Goal: Task Accomplishment & Management: Manage account settings

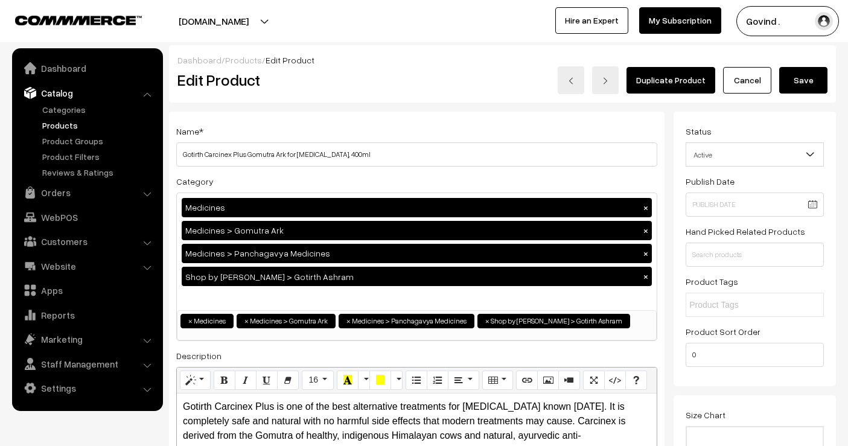
scroll to position [1051, 0]
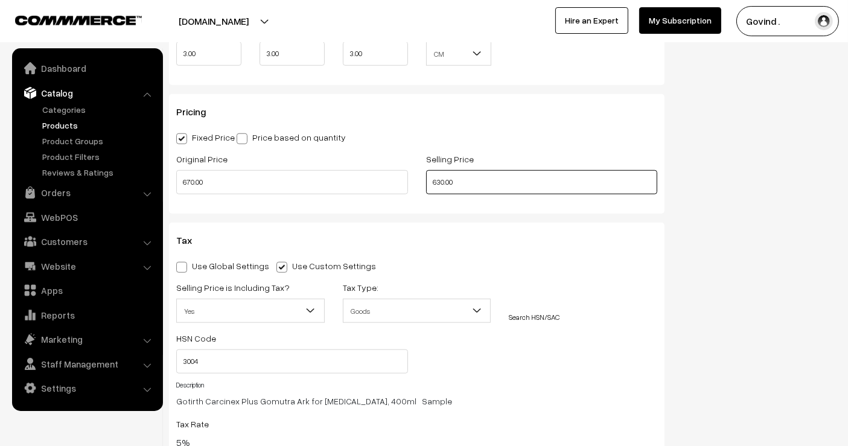
click at [443, 184] on input "630.00" at bounding box center [542, 182] width 232 height 24
type input "626.00"
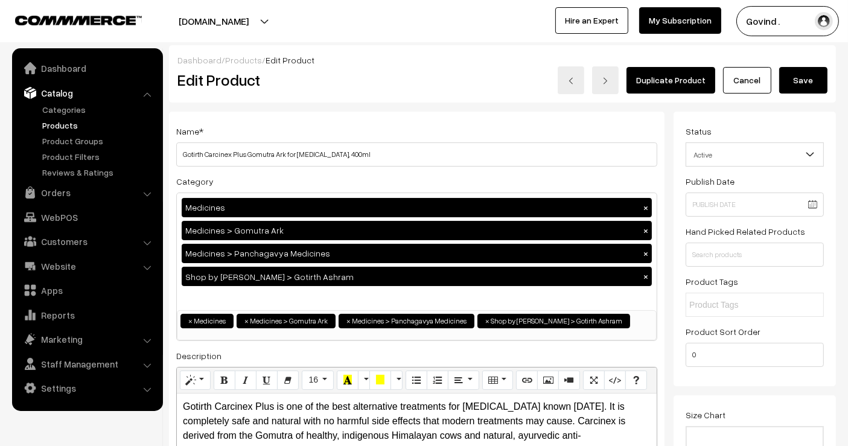
click at [809, 75] on button "Save" at bounding box center [803, 80] width 48 height 27
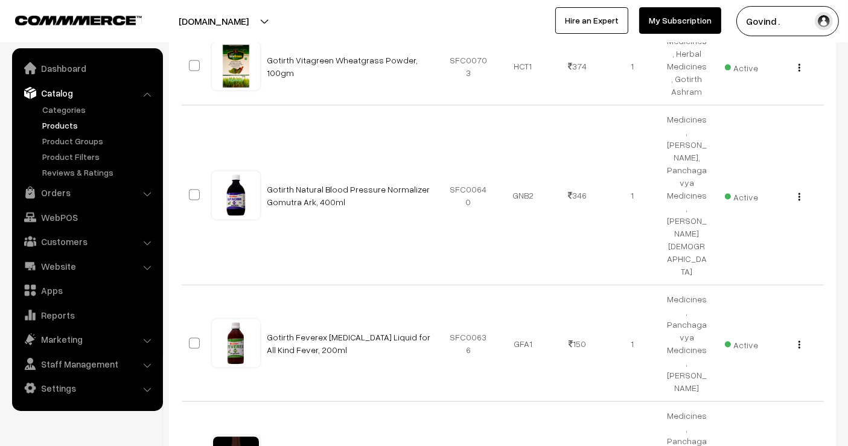
scroll to position [1806, 0]
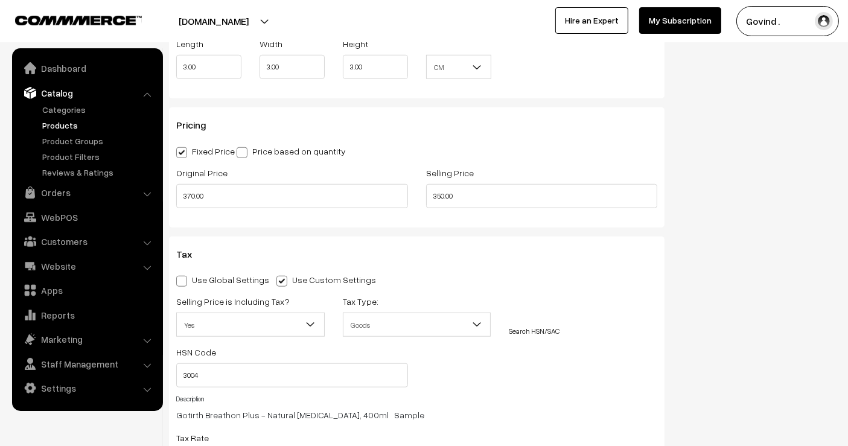
scroll to position [972, 0]
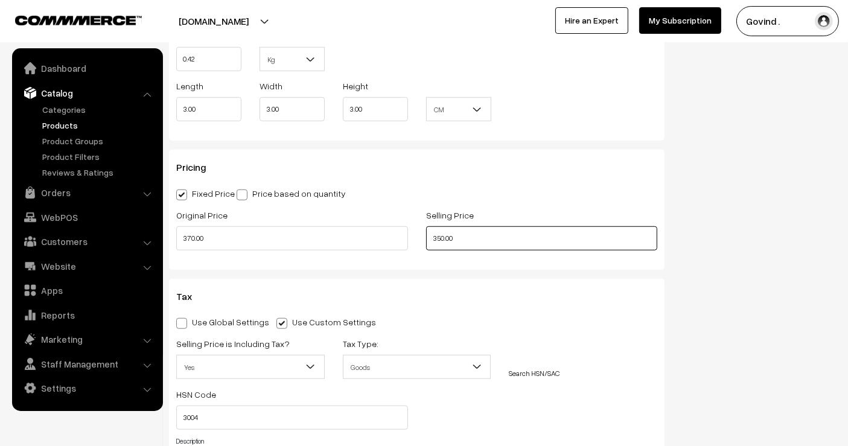
click at [442, 235] on input "350.00" at bounding box center [542, 238] width 232 height 24
type input "346.00"
click at [756, 230] on div "Status Active Inactive Active Publish Date Product Type -- Select -- -- Select …" at bounding box center [758, 41] width 171 height 1802
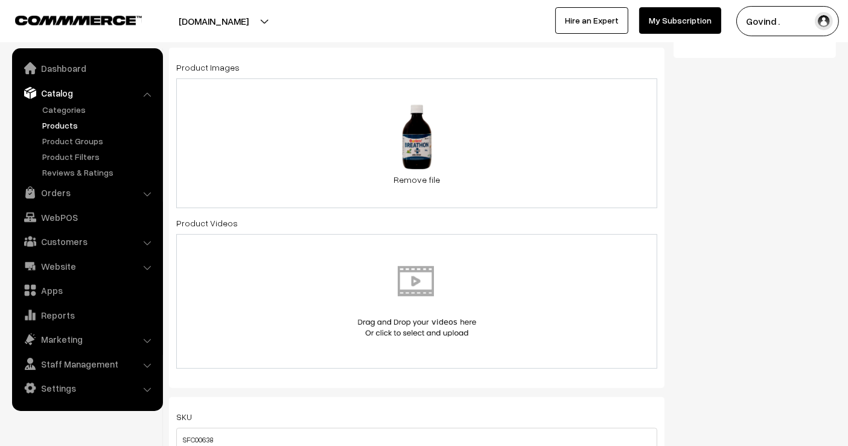
scroll to position [0, 0]
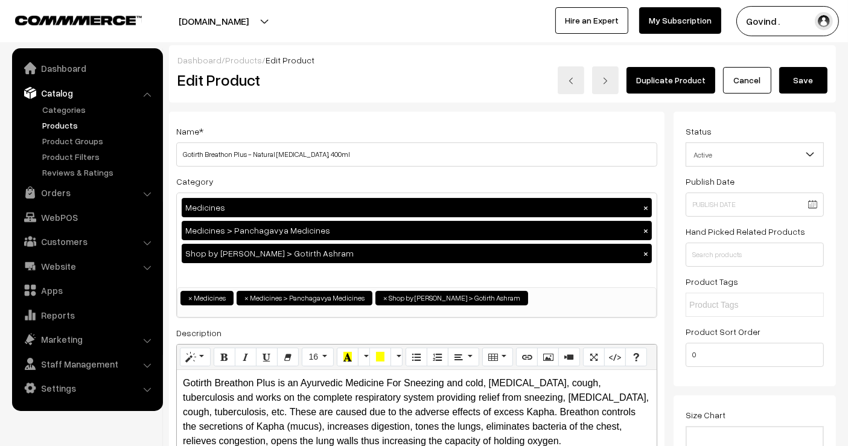
click at [812, 85] on button "Save" at bounding box center [803, 80] width 48 height 27
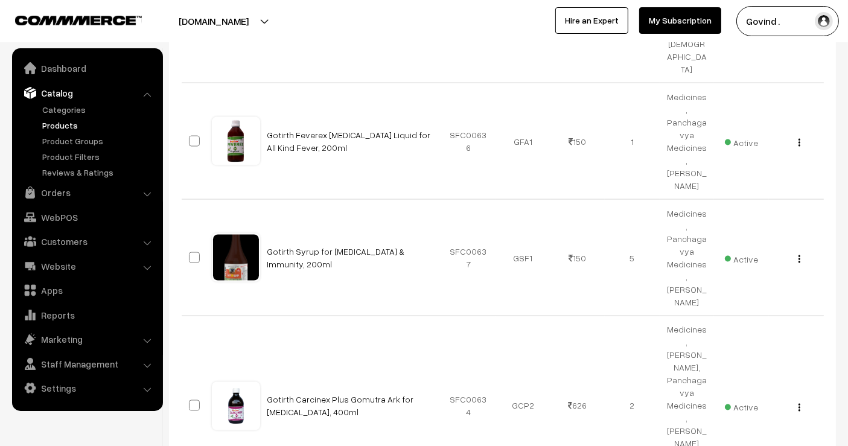
scroll to position [1982, 0]
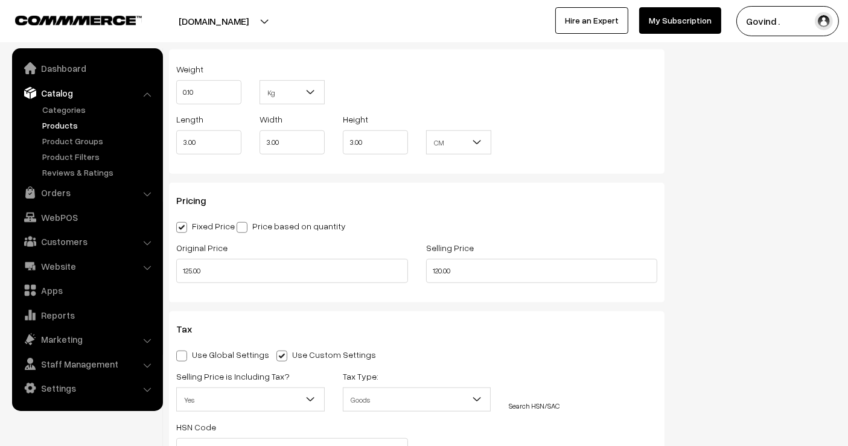
scroll to position [974, 0]
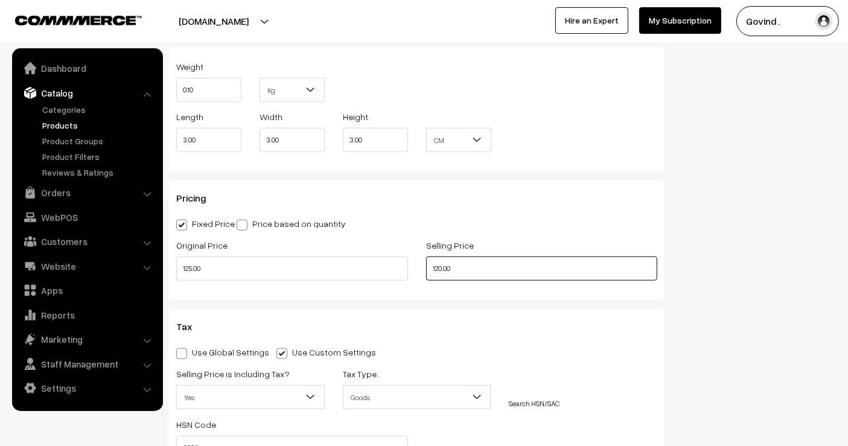
click at [441, 259] on input "120.00" at bounding box center [542, 268] width 232 height 24
type input "117.00"
click at [747, 272] on div "Status Active Inactive Active Publish Date Product Type -- Select -- -- Select …" at bounding box center [758, 55] width 171 height 1834
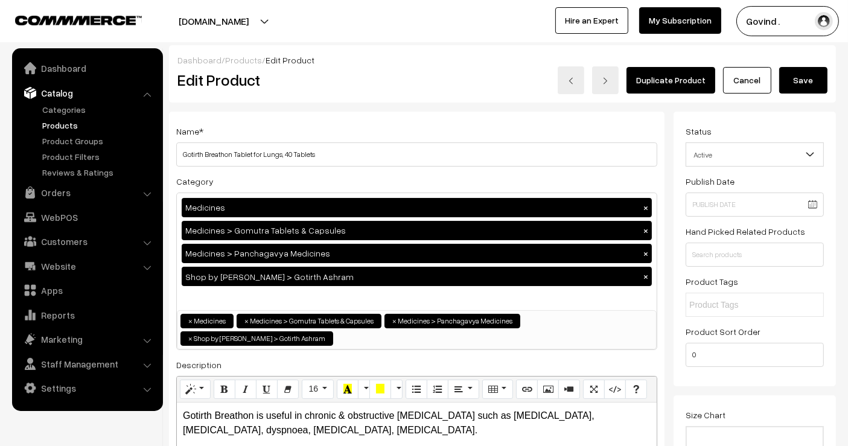
click at [814, 84] on button "Save" at bounding box center [803, 80] width 48 height 27
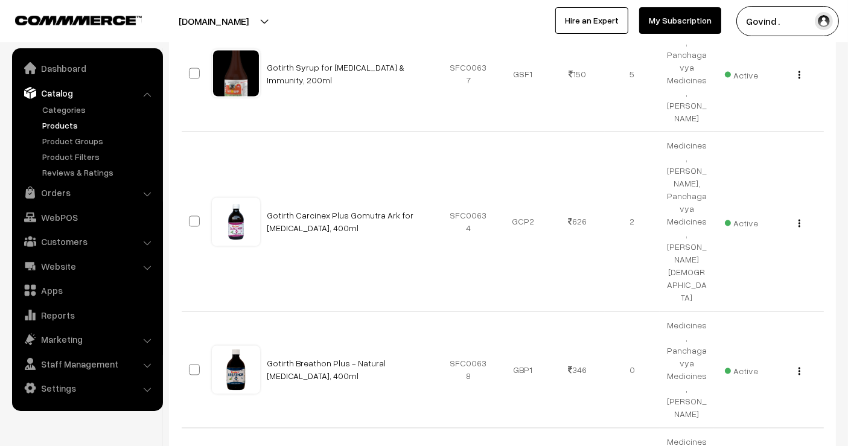
scroll to position [2144, 0]
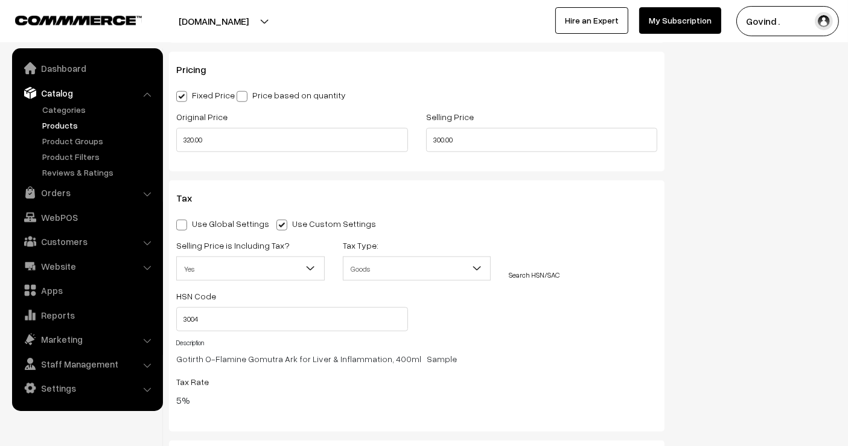
scroll to position [1085, 0]
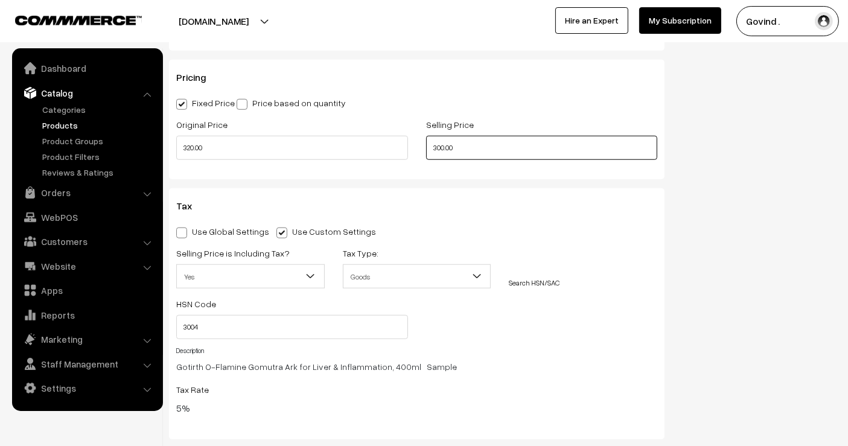
click at [442, 147] on input "300.00" at bounding box center [542, 148] width 232 height 24
type input "299.00"
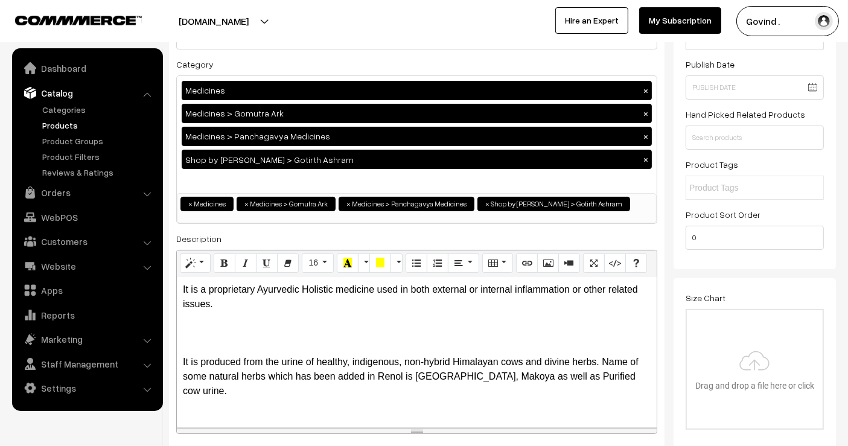
scroll to position [0, 0]
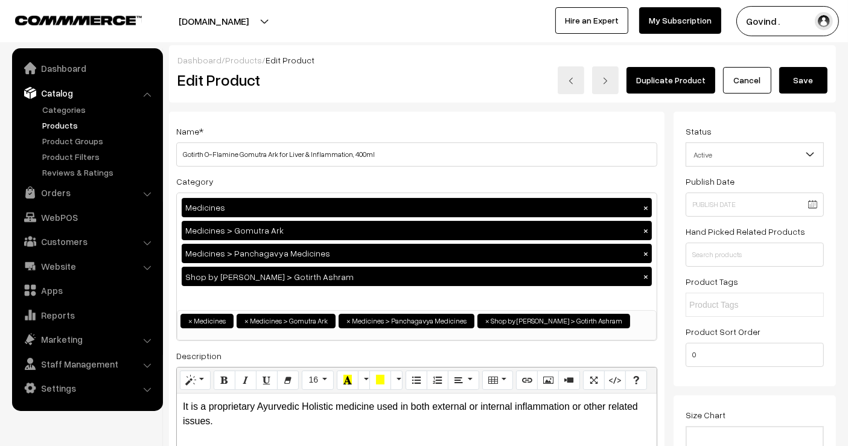
click at [804, 83] on button "Save" at bounding box center [803, 80] width 48 height 27
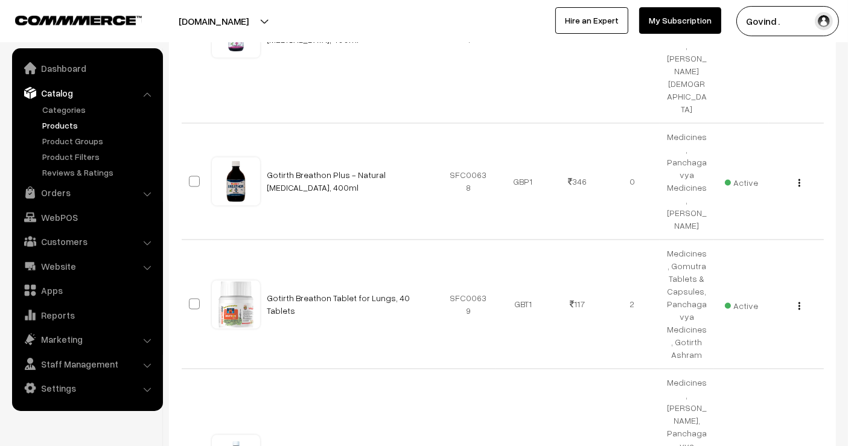
scroll to position [2359, 0]
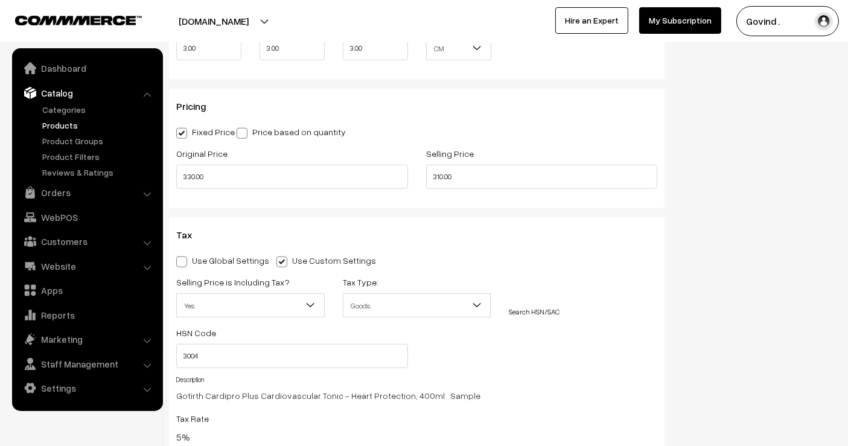
scroll to position [1075, 0]
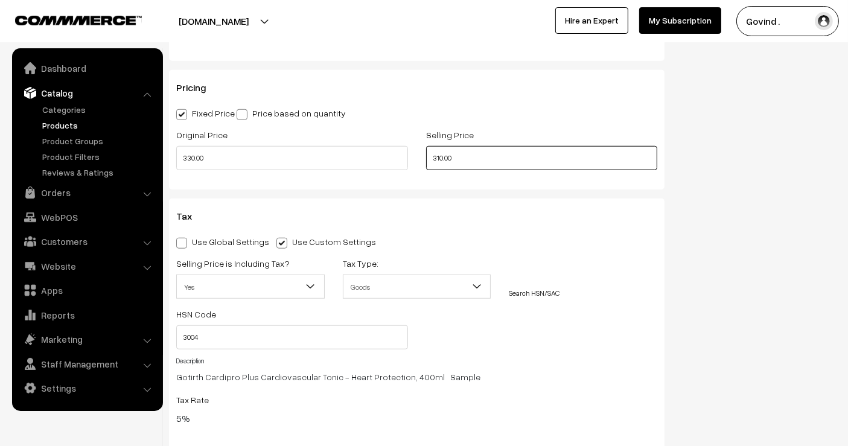
click at [440, 156] on input "310.00" at bounding box center [542, 158] width 232 height 24
type input "308.00"
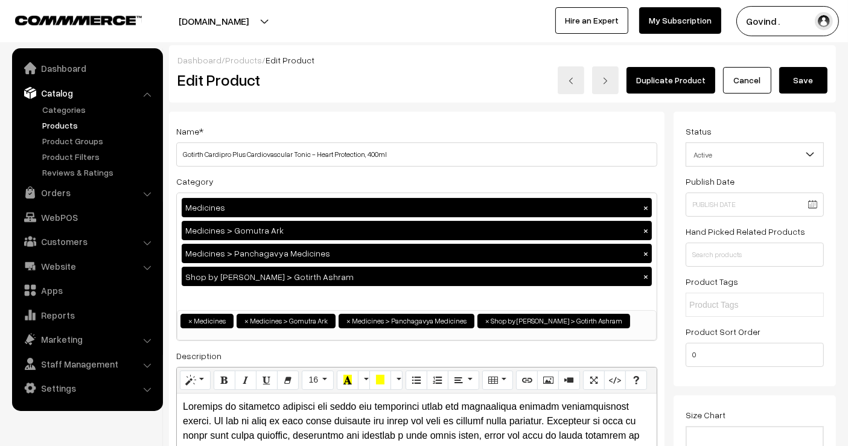
click at [804, 76] on button "Save" at bounding box center [803, 80] width 48 height 27
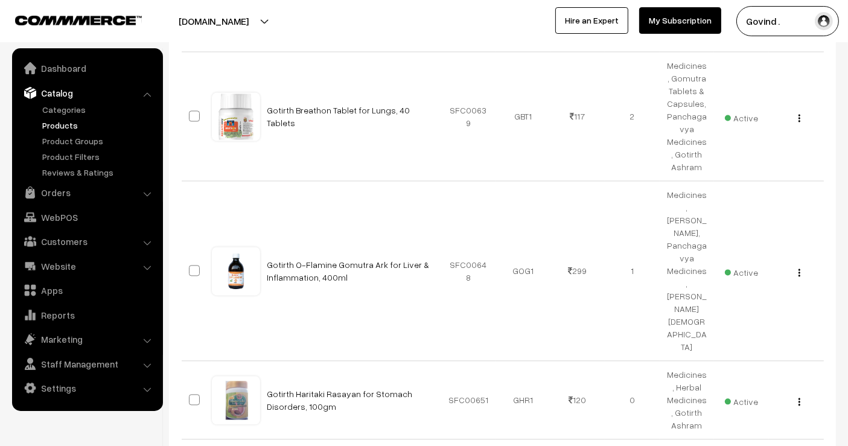
scroll to position [2547, 0]
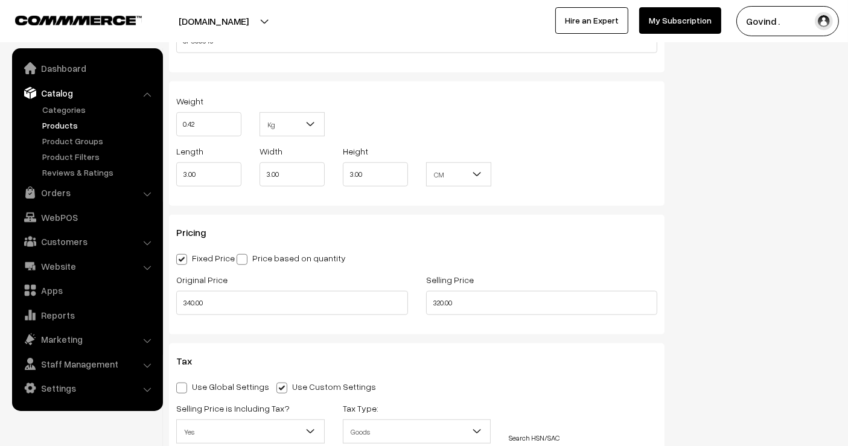
scroll to position [992, 0]
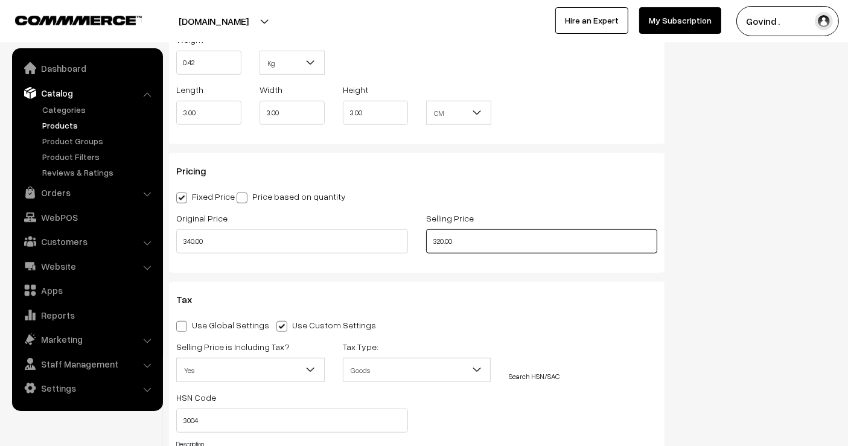
click at [442, 244] on input "320.00" at bounding box center [542, 241] width 232 height 24
type input "318.00"
click at [724, 232] on div "Status Active Inactive Active Publish Date Product Type -- Select -- -- Select …" at bounding box center [758, 32] width 171 height 1825
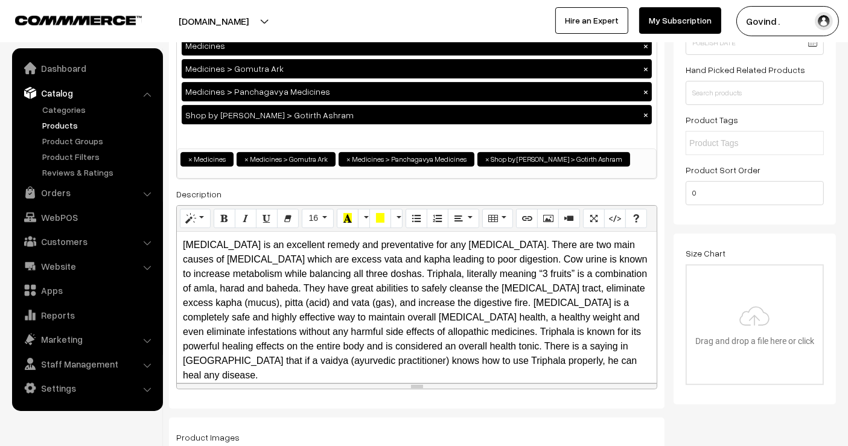
scroll to position [0, 0]
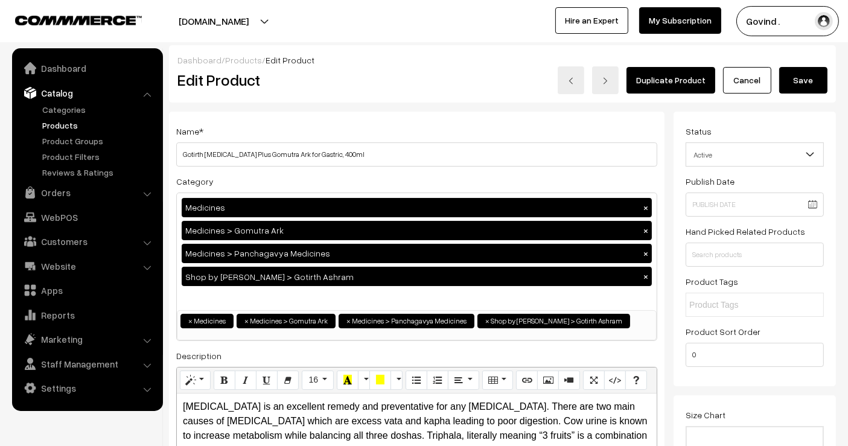
click at [797, 89] on button "Save" at bounding box center [803, 80] width 48 height 27
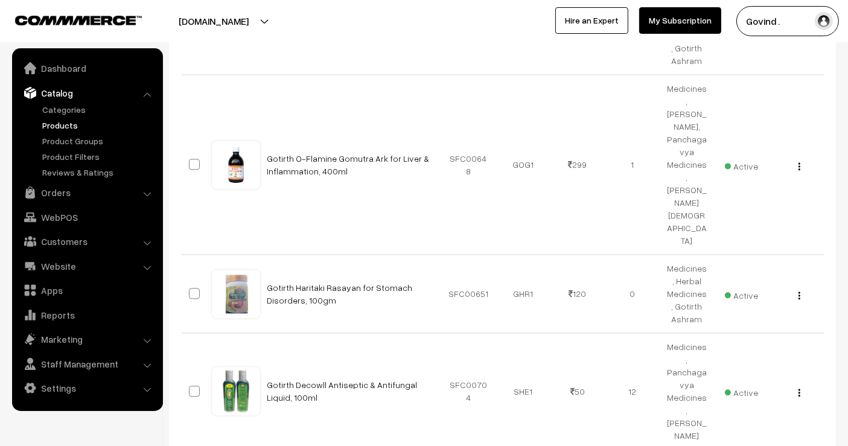
scroll to position [2654, 0]
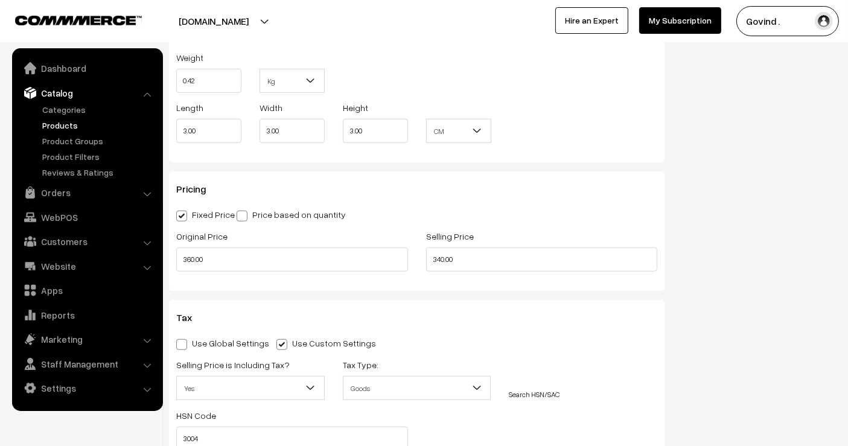
scroll to position [968, 0]
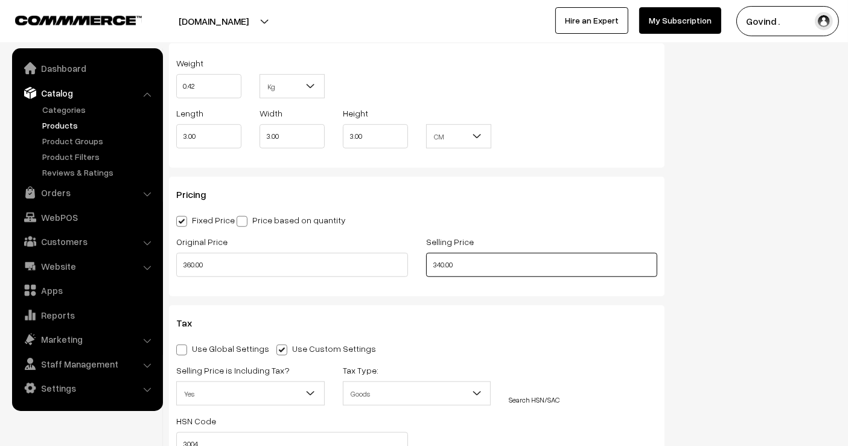
click at [439, 262] on input "340.00" at bounding box center [542, 265] width 232 height 24
type input "336.00"
click at [727, 261] on div "Status Active Inactive Active Publish Date Product Type -- Select -- -- Select …" at bounding box center [758, 55] width 171 height 1825
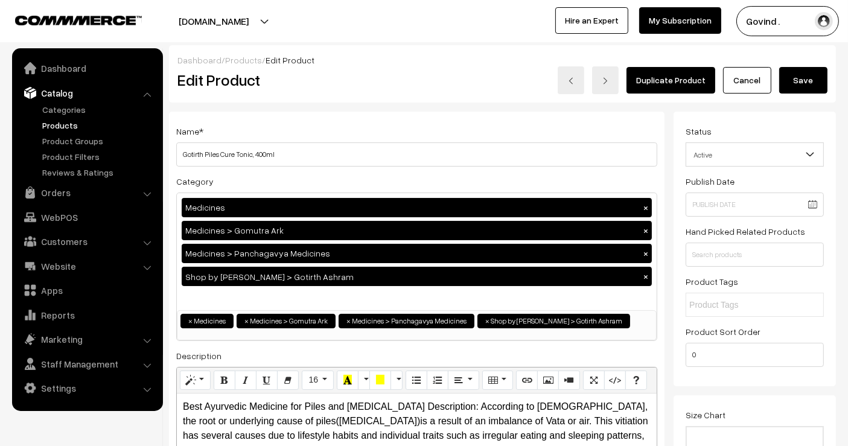
click at [811, 84] on button "Save" at bounding box center [803, 80] width 48 height 27
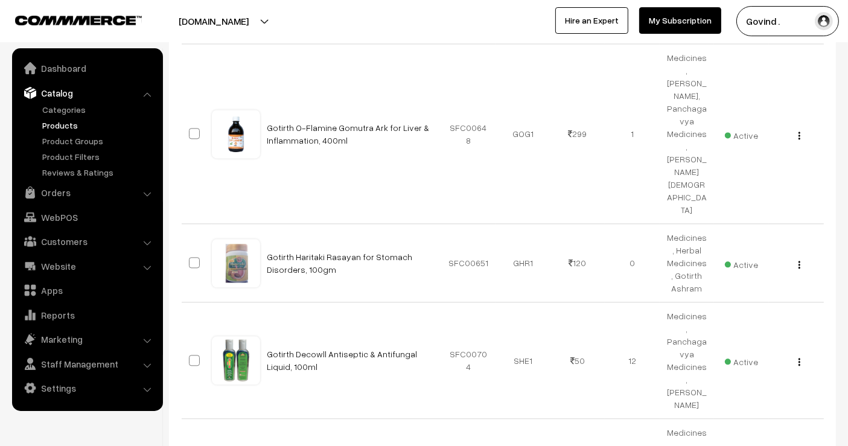
scroll to position [2681, 0]
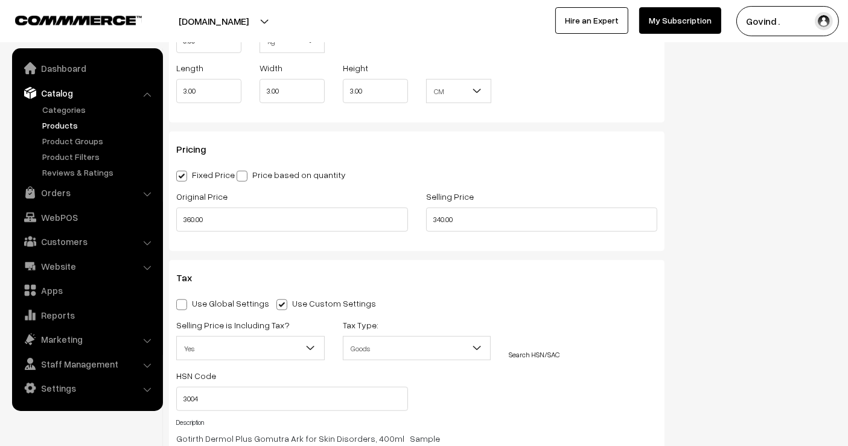
scroll to position [1027, 0]
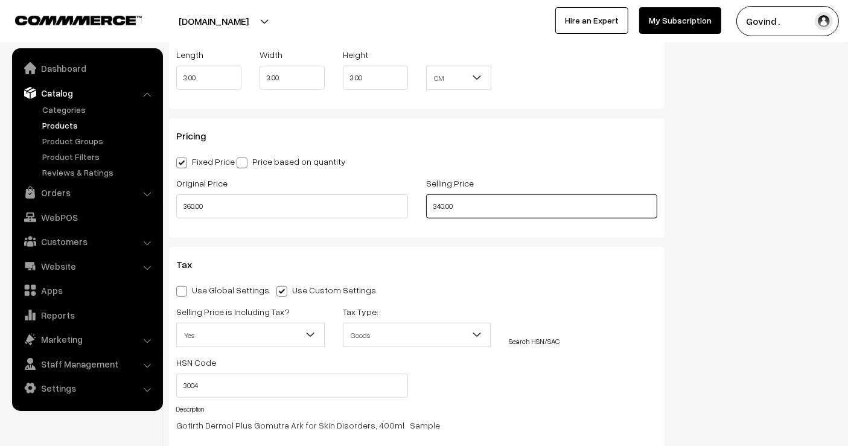
click at [443, 206] on input "340.00" at bounding box center [542, 206] width 232 height 24
type input "336.00"
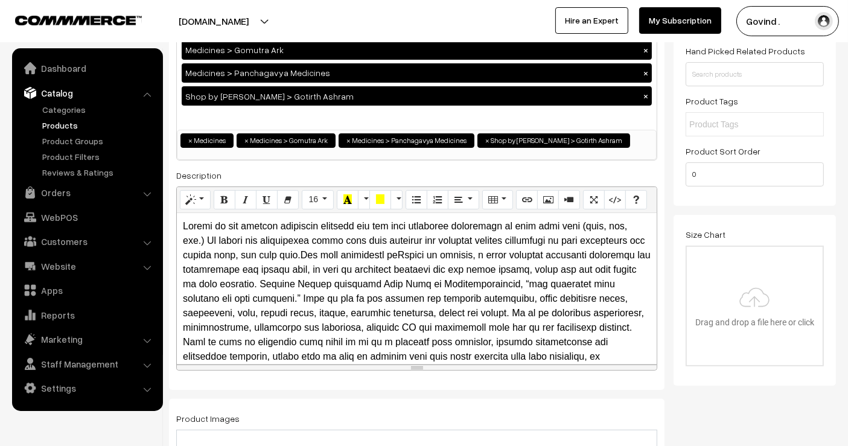
scroll to position [25, 0]
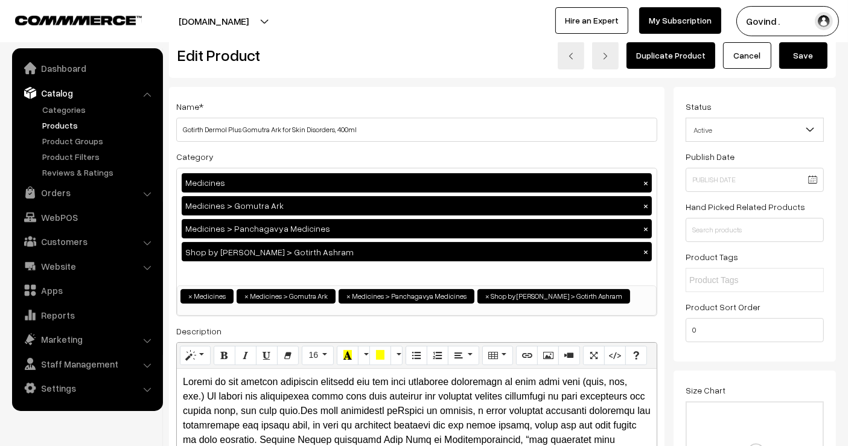
click at [796, 57] on button "Save" at bounding box center [803, 55] width 48 height 27
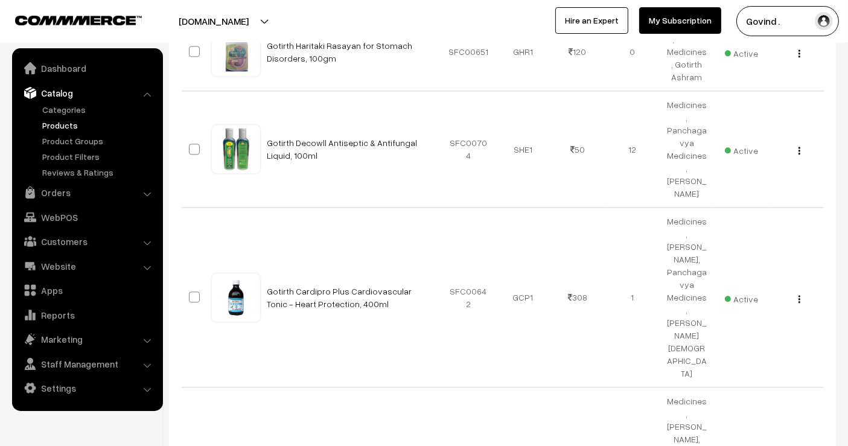
scroll to position [2868, 0]
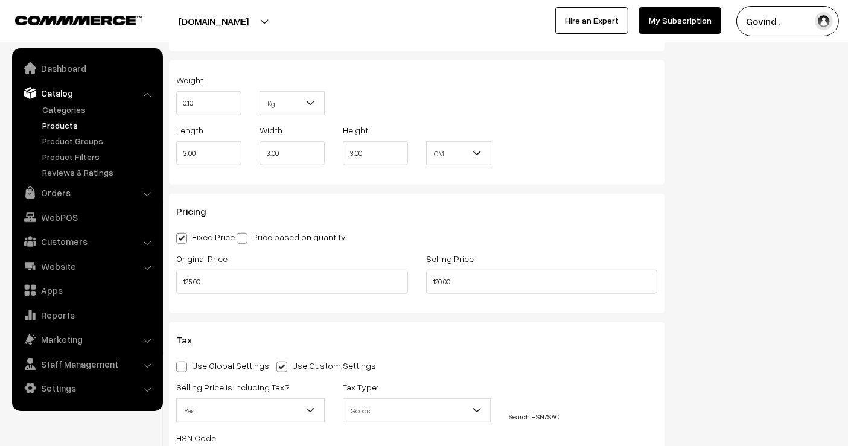
scroll to position [963, 0]
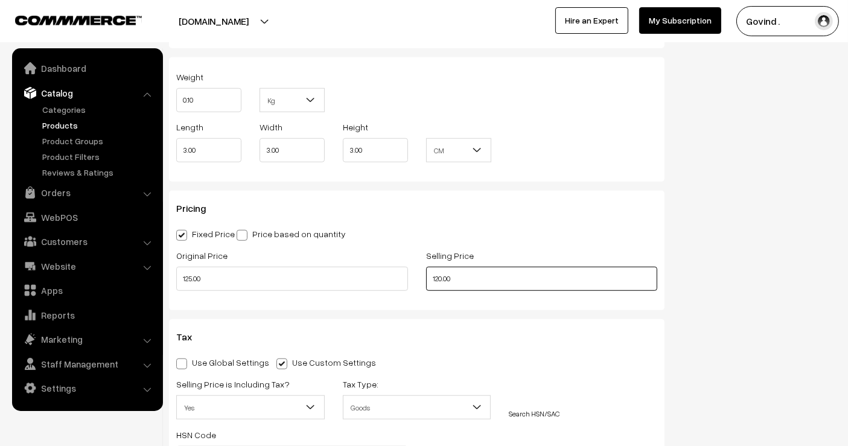
click at [441, 267] on input "120.00" at bounding box center [542, 279] width 232 height 24
type input "117.00"
click at [751, 267] on div "Status Active Inactive Active Publish Date Product Type -- Select -- -- Select …" at bounding box center [758, 65] width 171 height 1834
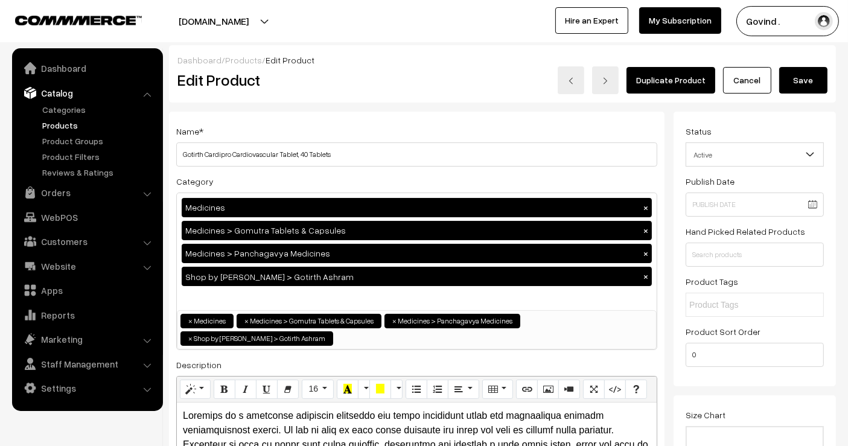
click at [801, 77] on button "Save" at bounding box center [803, 80] width 48 height 27
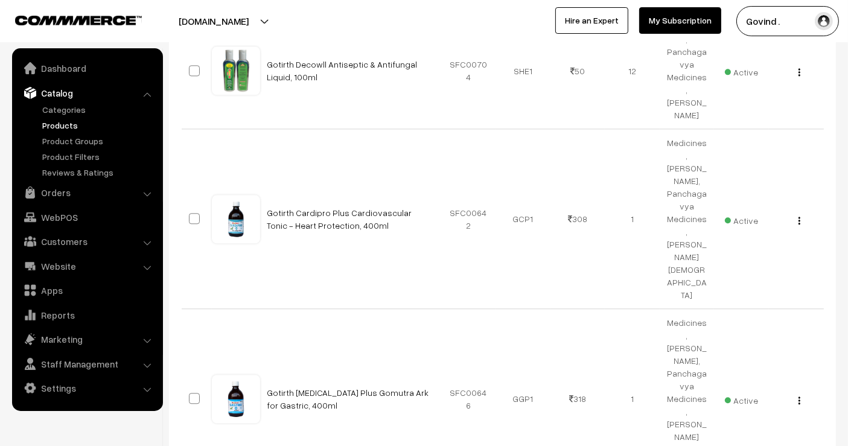
scroll to position [2949, 0]
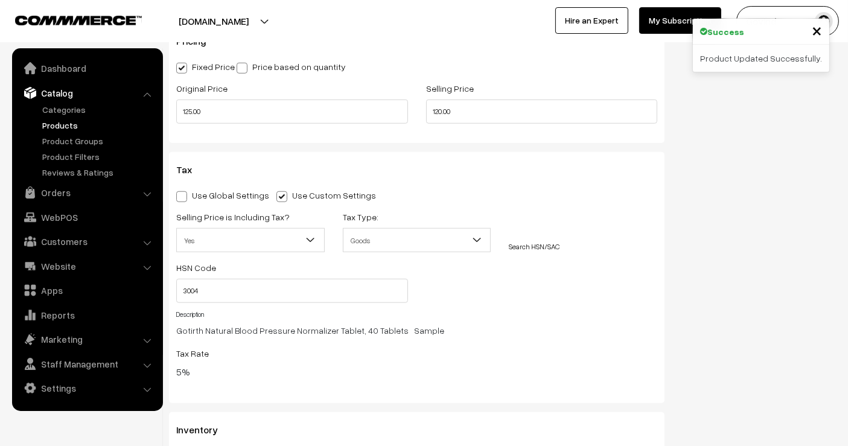
scroll to position [1138, 0]
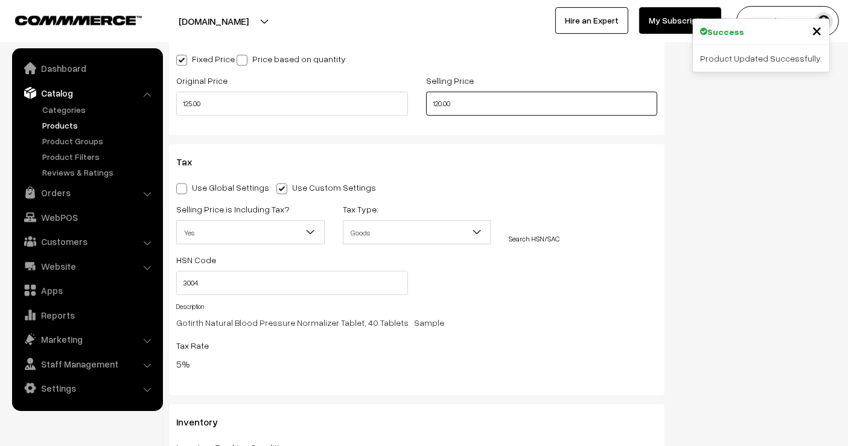
click at [441, 94] on input "120.00" at bounding box center [542, 104] width 232 height 24
type input "117.00"
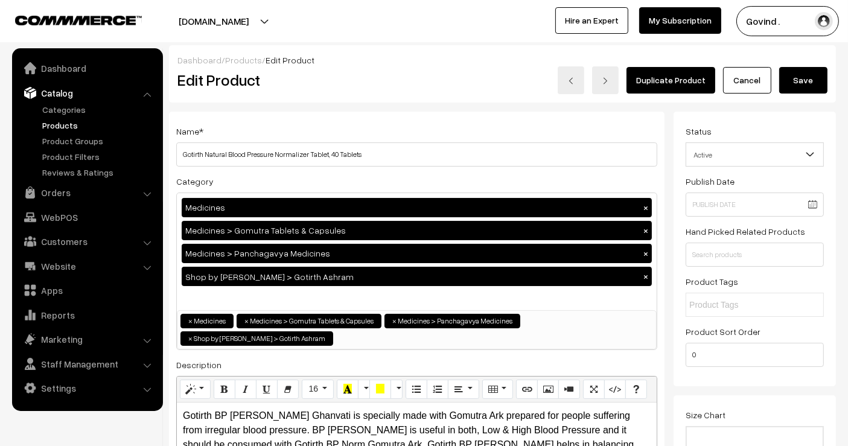
click at [806, 77] on button "Save" at bounding box center [803, 80] width 48 height 27
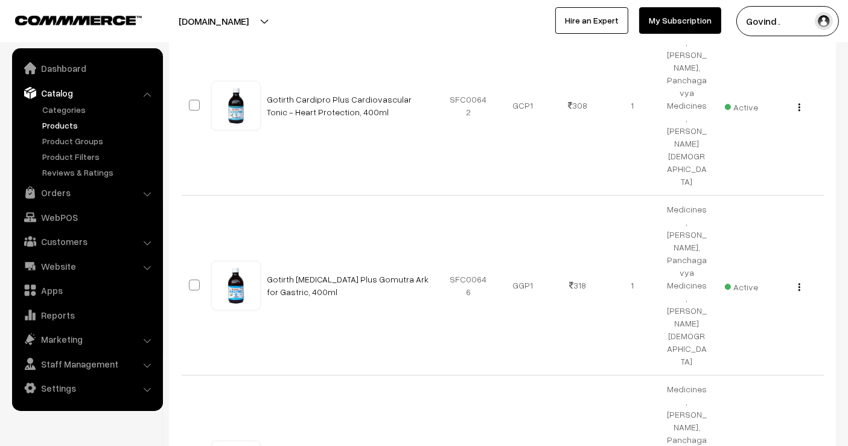
scroll to position [3083, 0]
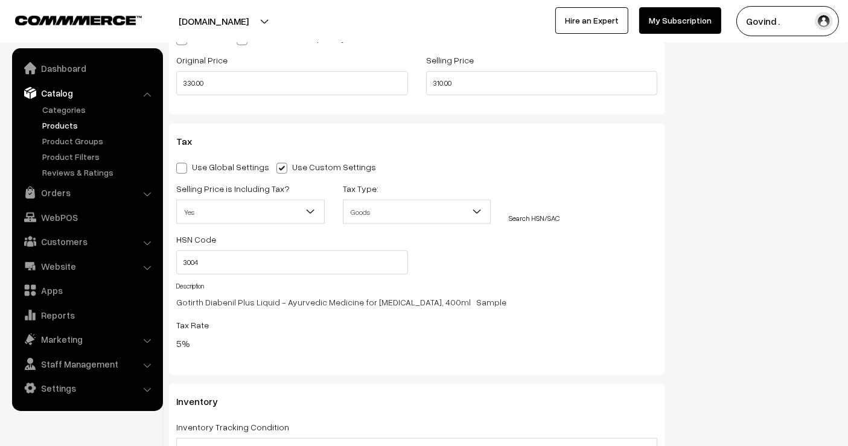
scroll to position [1125, 0]
drag, startPoint x: 857, startPoint y: 54, endPoint x: 853, endPoint y: 245, distance: 191.3
click at [443, 82] on input "310.00" at bounding box center [542, 85] width 232 height 24
type input "308.00"
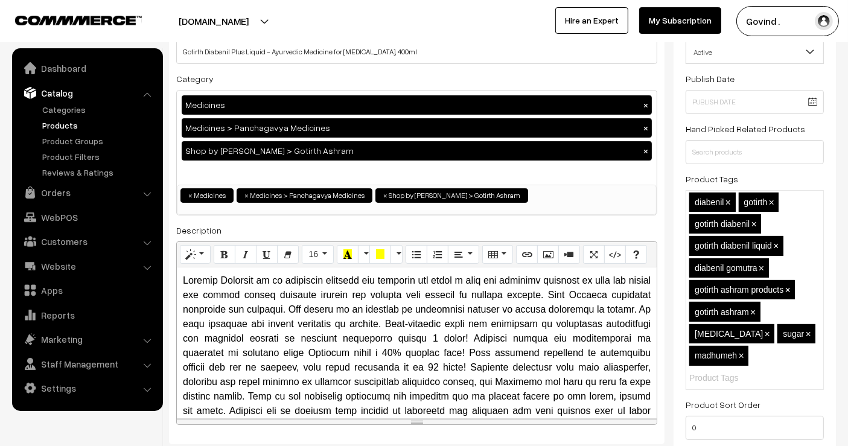
scroll to position [0, 0]
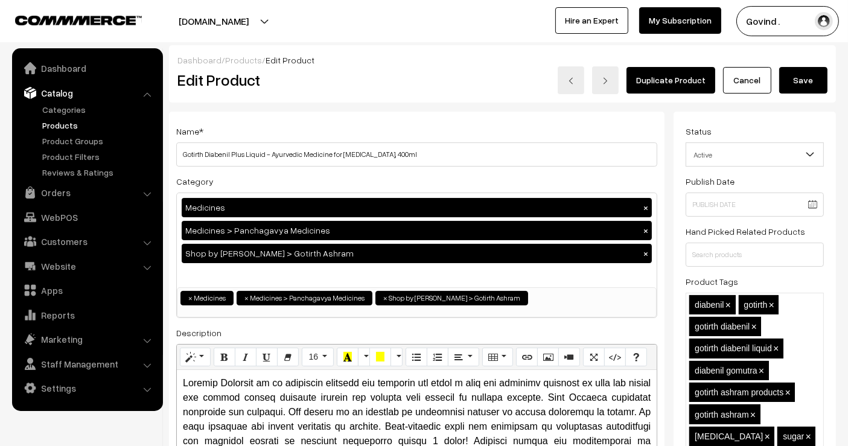
click at [811, 89] on button "Save" at bounding box center [803, 80] width 48 height 27
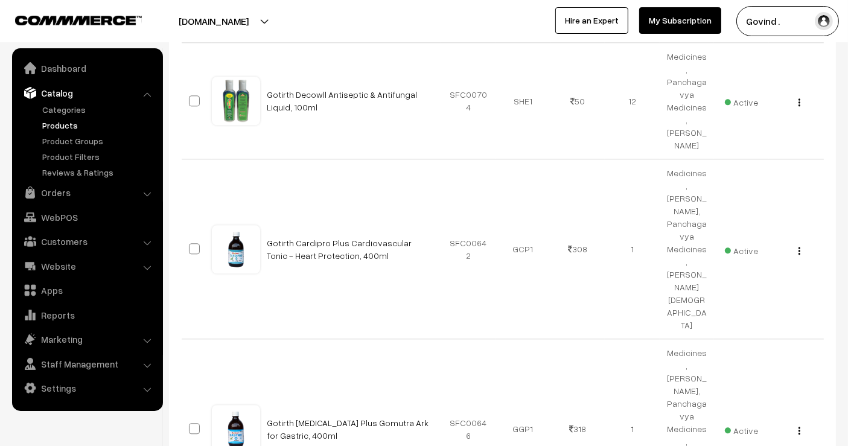
scroll to position [3094, 0]
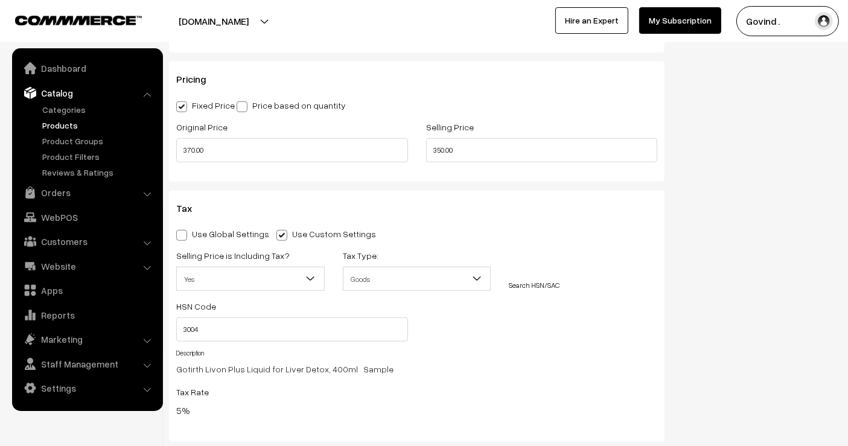
scroll to position [1032, 0]
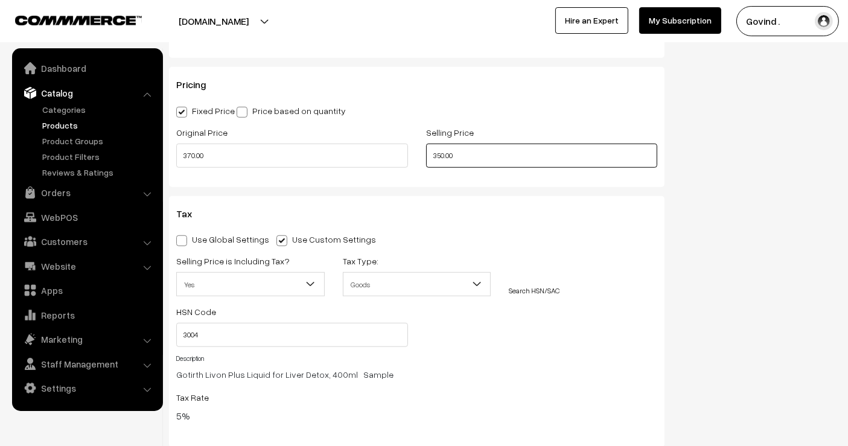
click at [446, 152] on input "350.00" at bounding box center [542, 156] width 232 height 24
type input "346.00"
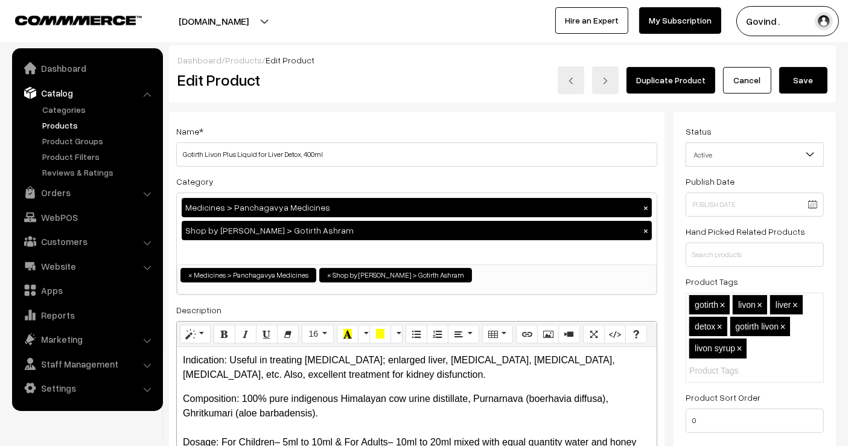
click at [812, 77] on button "Save" at bounding box center [803, 80] width 48 height 27
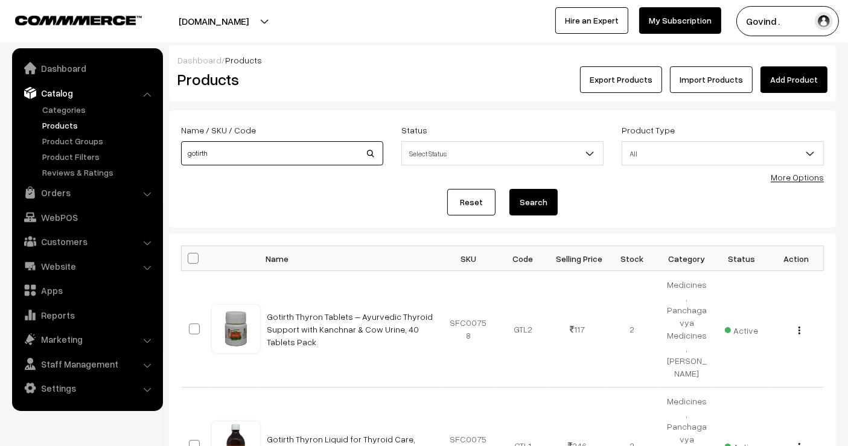
click at [233, 163] on input "gotirth" at bounding box center [282, 153] width 202 height 24
type input "carcinex"
click at [509, 189] on button "Search" at bounding box center [533, 202] width 48 height 27
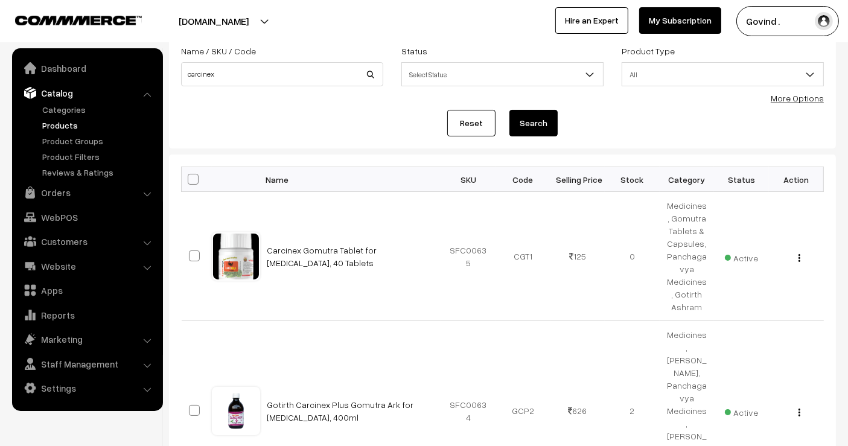
scroll to position [83, 0]
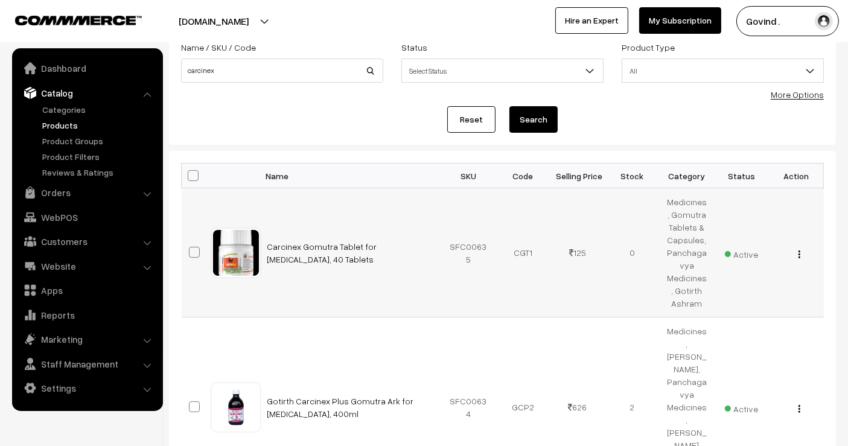
click at [800, 252] on button "button" at bounding box center [798, 254] width 3 height 10
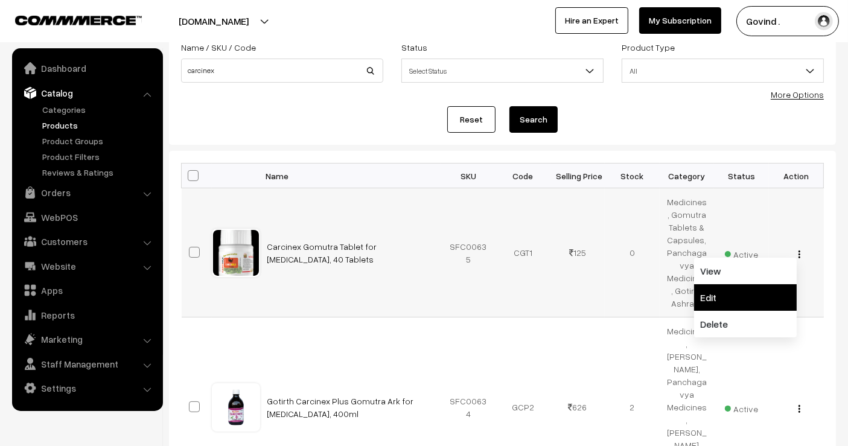
click at [758, 290] on link "Edit" at bounding box center [745, 297] width 103 height 27
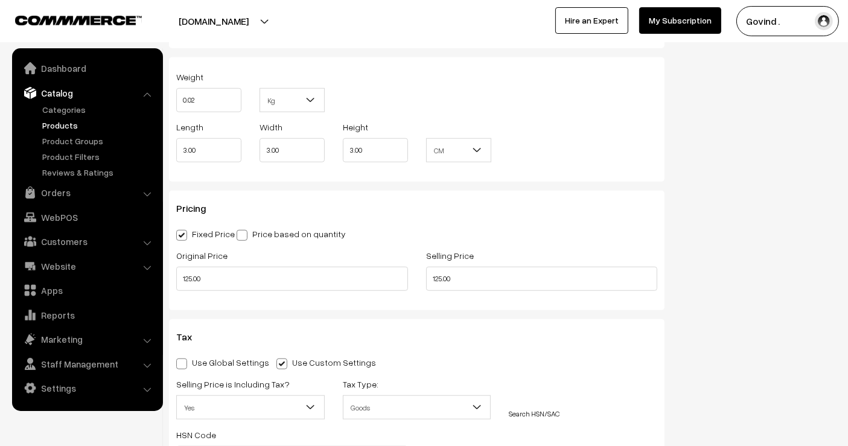
scroll to position [1035, 0]
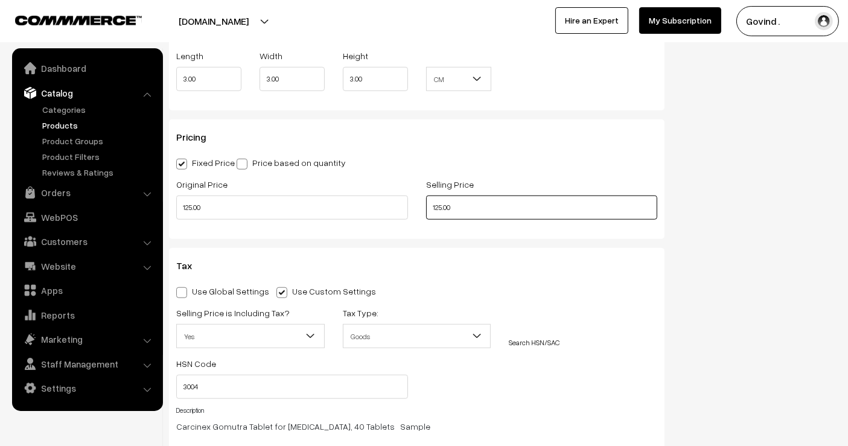
click at [440, 195] on input "125.00" at bounding box center [542, 207] width 232 height 24
type input "117.00"
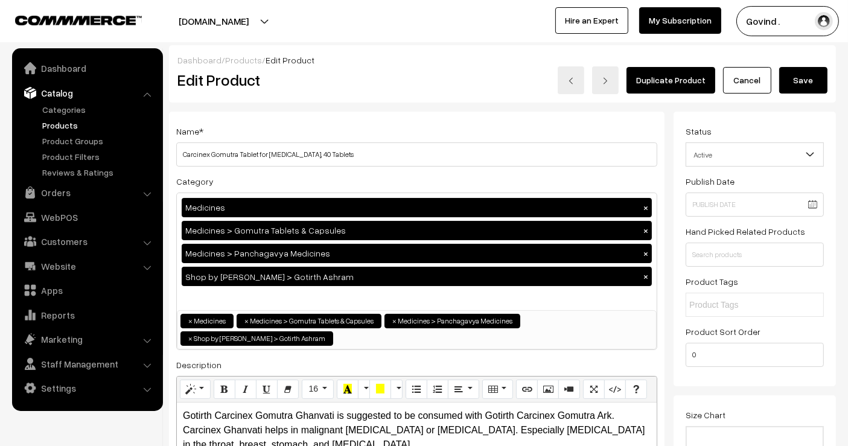
click at [805, 77] on button "Save" at bounding box center [803, 80] width 48 height 27
